Goal: Task Accomplishment & Management: Manage account settings

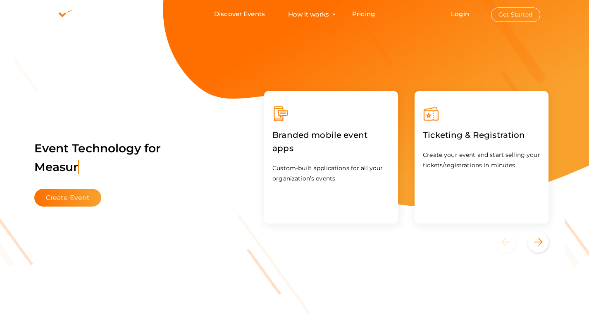
click at [523, 15] on button "Get Started" at bounding box center [515, 14] width 49 height 14
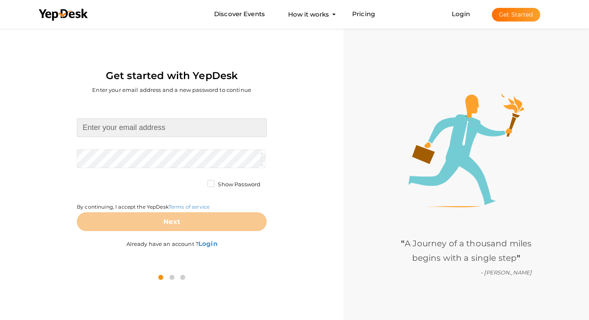
click at [141, 131] on input at bounding box center [172, 127] width 190 height 19
type input "[EMAIL_ADDRESS][DOMAIN_NAME]"
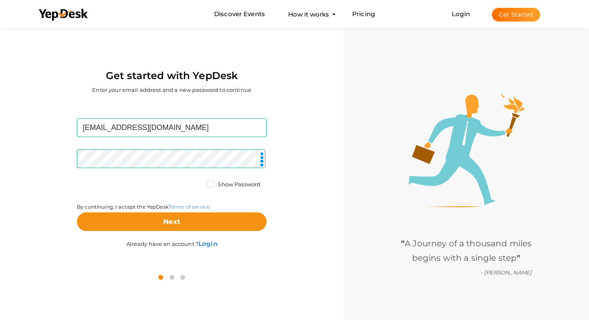
click at [211, 185] on label "Show Password" at bounding box center [234, 184] width 53 height 8
click at [199, 182] on input "Show Password" at bounding box center [199, 182] width 0 height 0
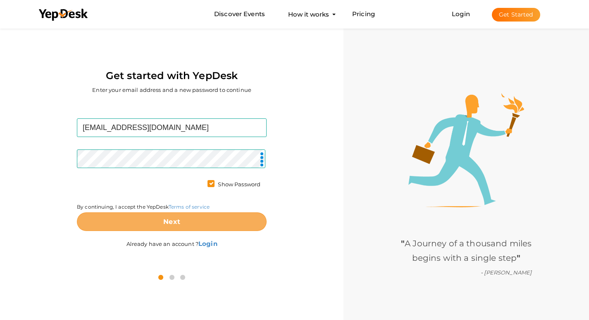
click at [211, 223] on button "Next" at bounding box center [172, 221] width 190 height 19
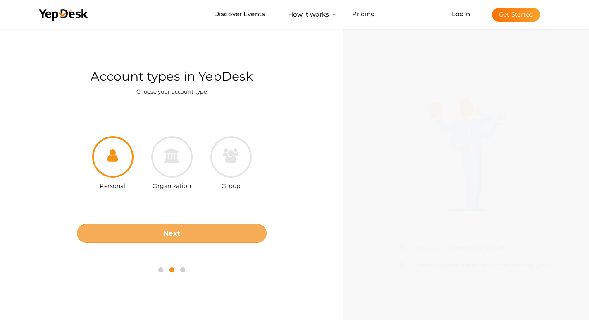
click at [211, 231] on button "Next" at bounding box center [172, 233] width 190 height 19
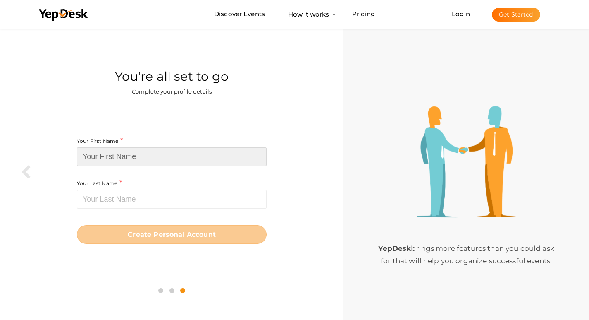
click at [144, 153] on input at bounding box center [172, 156] width 190 height 19
paste input "ailgoa"
drag, startPoint x: 110, startPoint y: 158, endPoint x: 91, endPoint y: 160, distance: 19.5
click at [91, 160] on input "ailgoa" at bounding box center [172, 156] width 190 height 19
type input "ail"
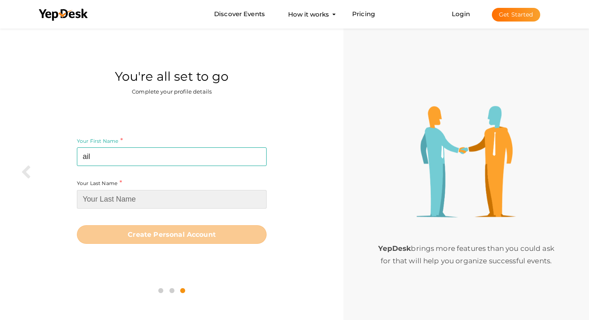
click at [113, 201] on input at bounding box center [172, 199] width 190 height 19
paste input "goa"
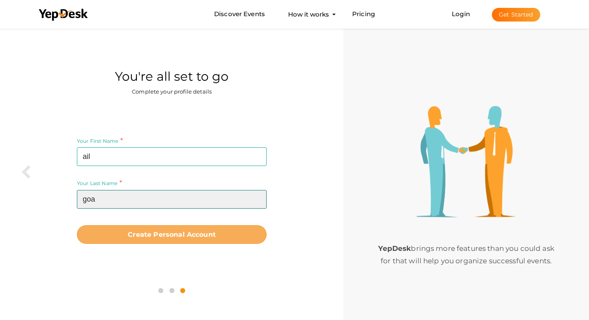
type input "goa"
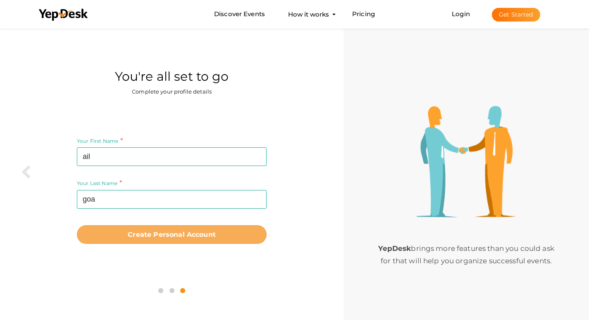
click at [171, 235] on b "Create Personal Account" at bounding box center [172, 234] width 88 height 8
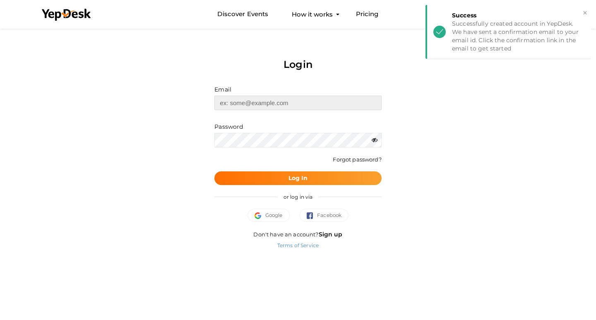
type input "[EMAIL_ADDRESS][DOMAIN_NAME]"
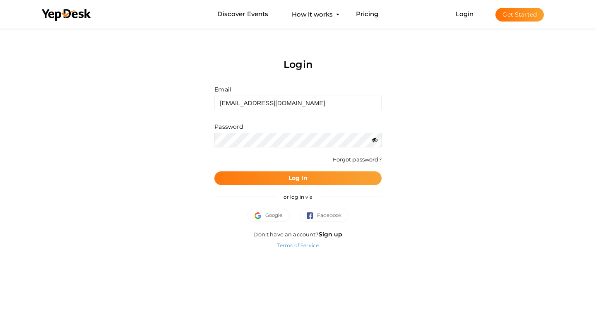
click at [354, 179] on button "Log In" at bounding box center [297, 178] width 167 height 14
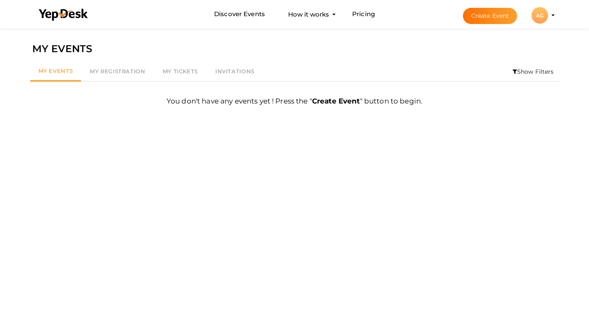
click at [546, 11] on div "AG" at bounding box center [540, 15] width 17 height 17
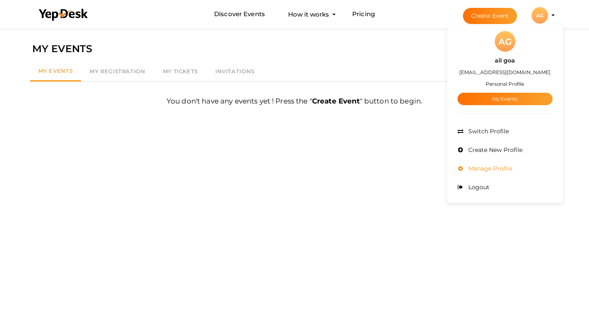
click at [506, 163] on li "Manage Profile" at bounding box center [505, 168] width 95 height 19
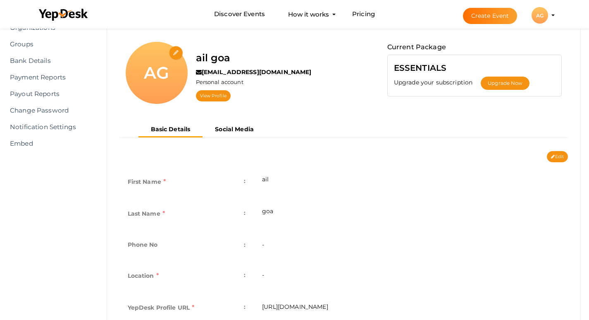
scroll to position [124, 0]
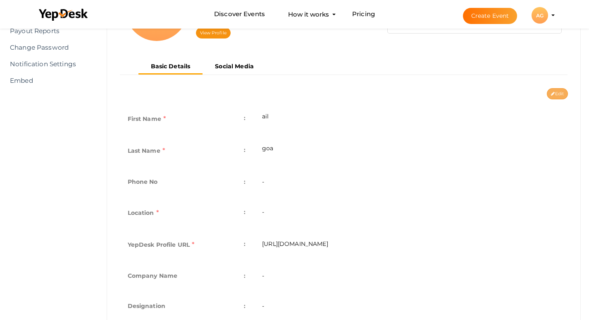
click at [563, 94] on button "Edit" at bounding box center [557, 93] width 21 height 11
type input "ail"
type input "goa"
type input "ail-goa"
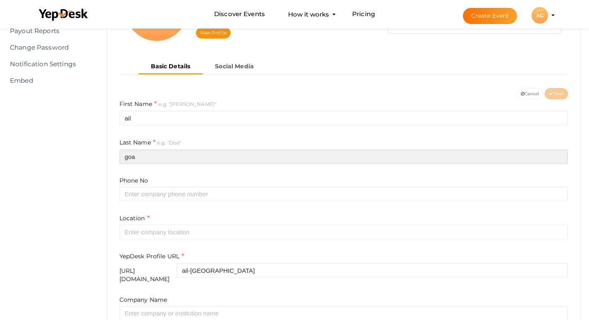
click at [177, 159] on input "goa" at bounding box center [344, 156] width 449 height 14
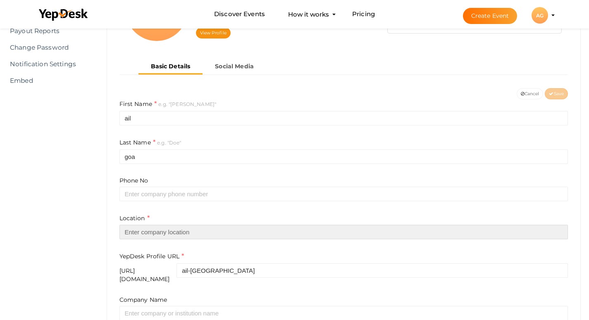
click at [177, 237] on input "text" at bounding box center [344, 232] width 449 height 14
paste input "goa"
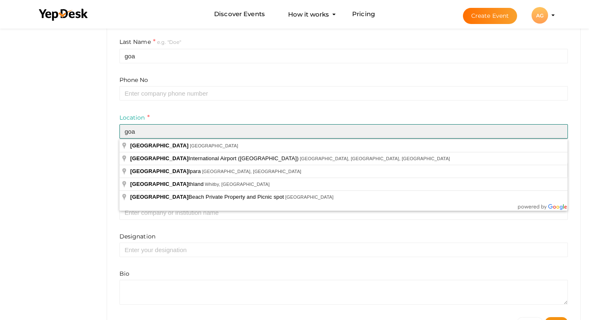
scroll to position [251, 0]
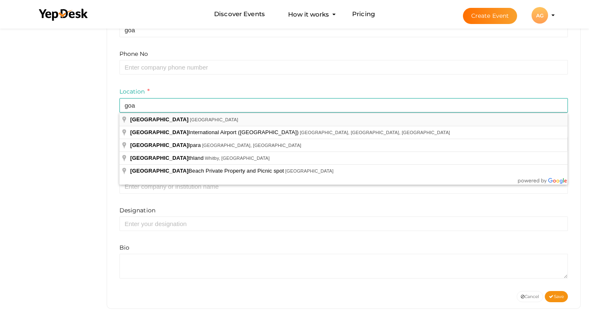
type input "[GEOGRAPHIC_DATA], [GEOGRAPHIC_DATA]"
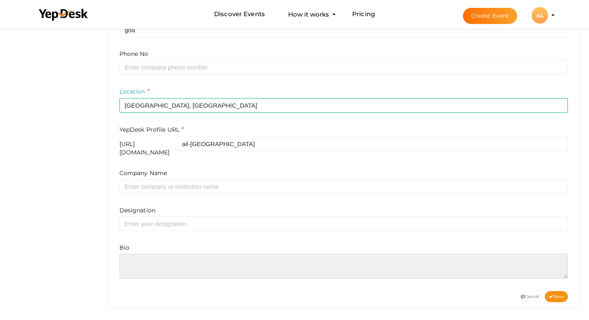
click at [171, 260] on textarea at bounding box center [344, 266] width 449 height 25
paste textarea "AIL Goa is a premium township project by AIL Group, created to bring together m…"
type textarea "AIL Goa is a premium township project by AIL Group, created to bring together m…"
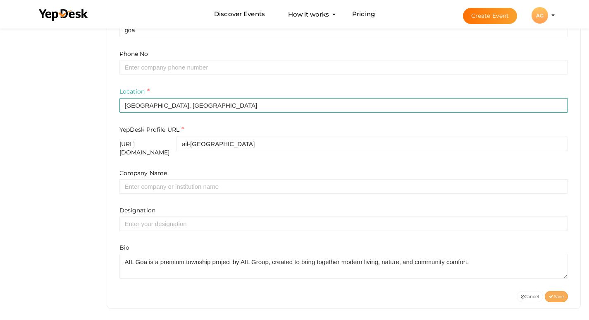
click at [563, 294] on span "Save" at bounding box center [556, 296] width 15 height 5
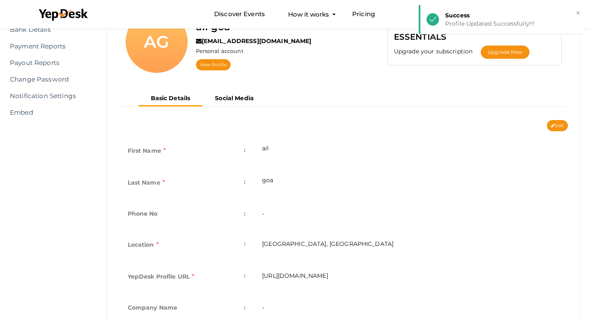
scroll to position [32, 0]
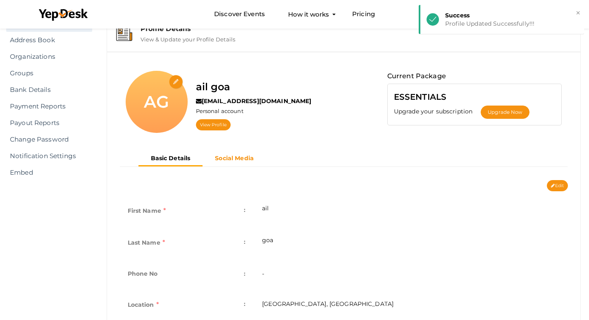
click at [228, 161] on b "Social Media" at bounding box center [234, 157] width 39 height 7
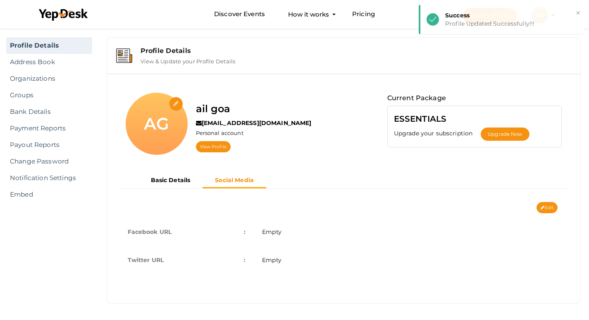
scroll to position [10, 0]
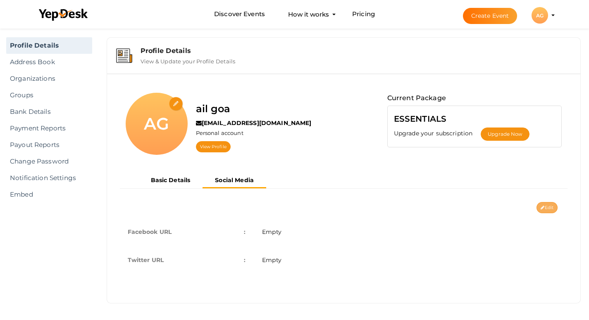
click at [545, 210] on button "Edit" at bounding box center [547, 207] width 21 height 11
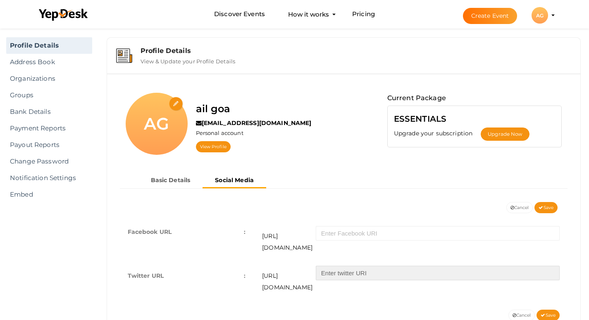
click at [351, 266] on input "text" at bounding box center [438, 273] width 244 height 14
paste input "https://x.com/GoaAil57779"
type input "https://x.com/GoaAil57779"
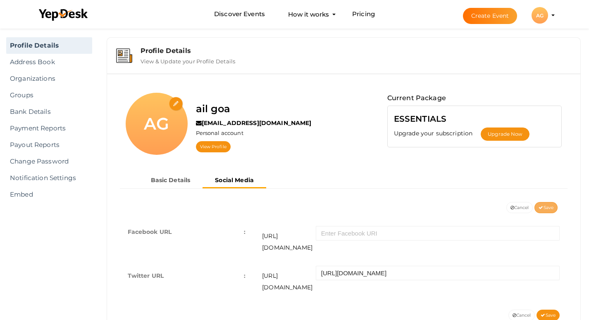
click at [545, 208] on span "Save" at bounding box center [546, 207] width 15 height 5
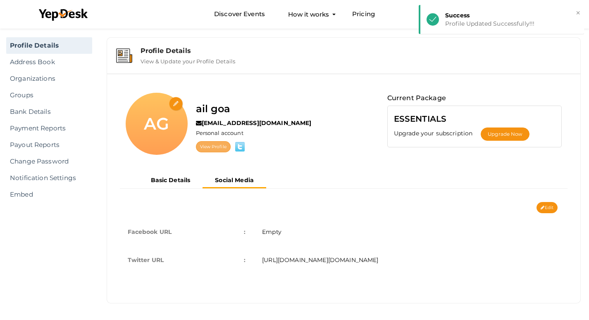
click at [207, 148] on link "View Profile" at bounding box center [213, 146] width 35 height 11
